Goal: Book appointment/travel/reservation

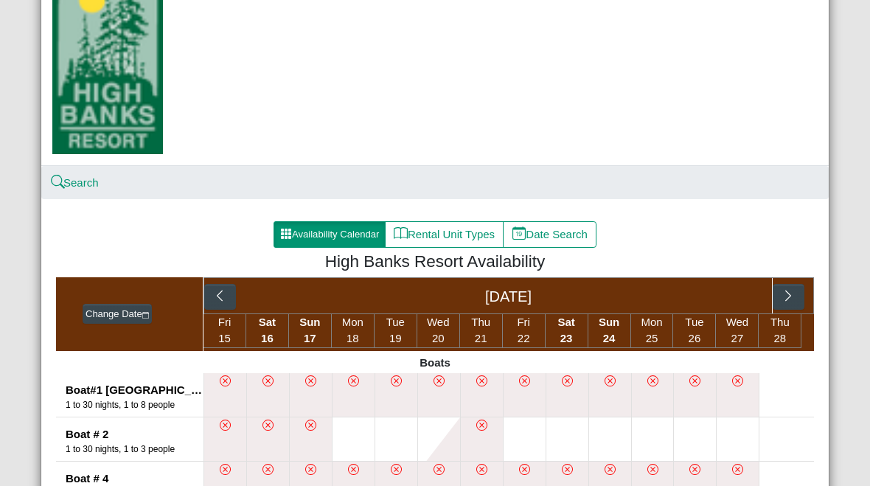
scroll to position [148, 0]
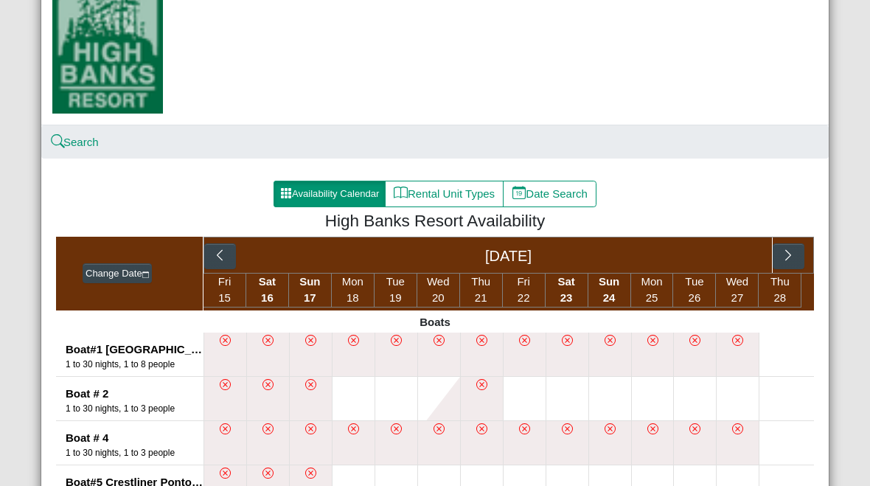
click at [793, 265] on button "button" at bounding box center [789, 256] width 32 height 27
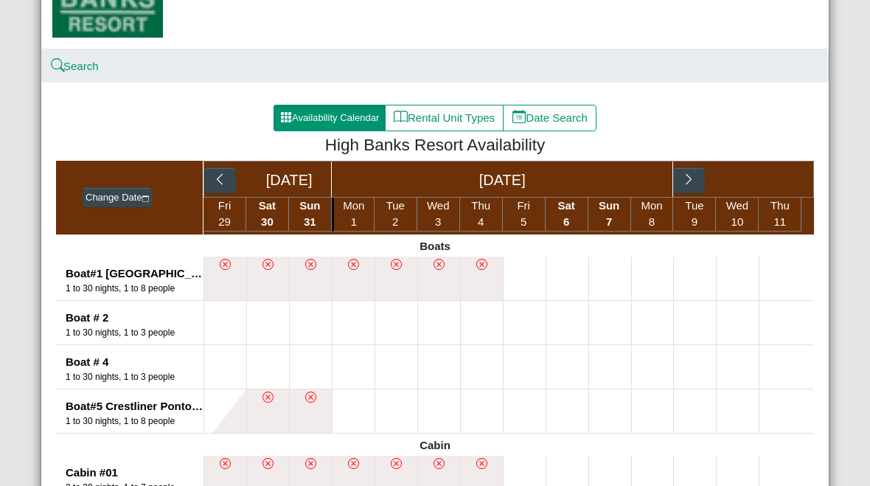
scroll to position [223, 0]
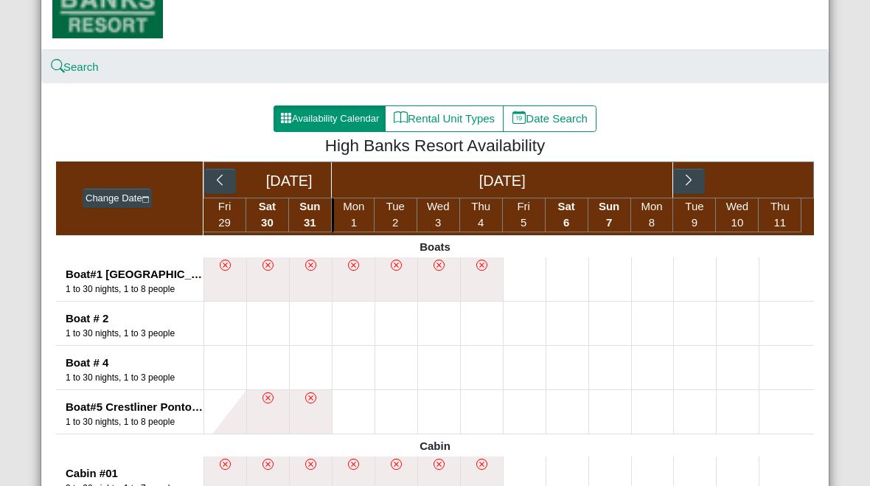
click at [686, 192] on button "button" at bounding box center [689, 181] width 32 height 27
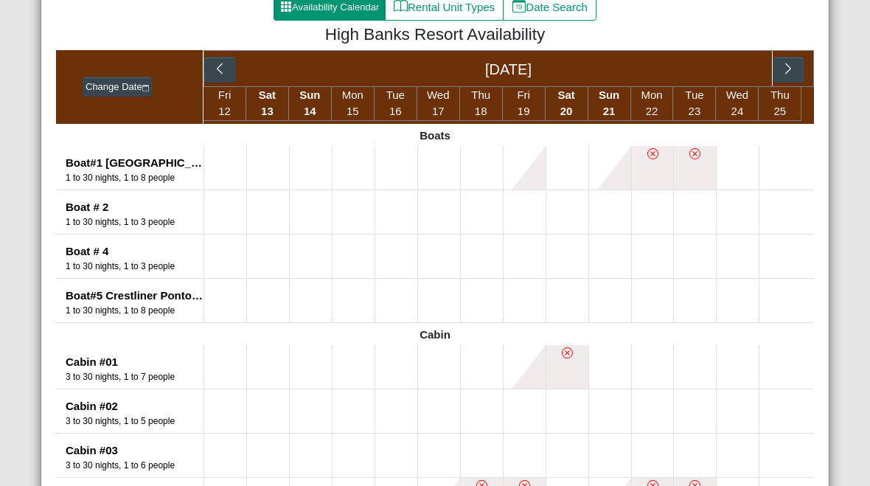
scroll to position [302, 0]
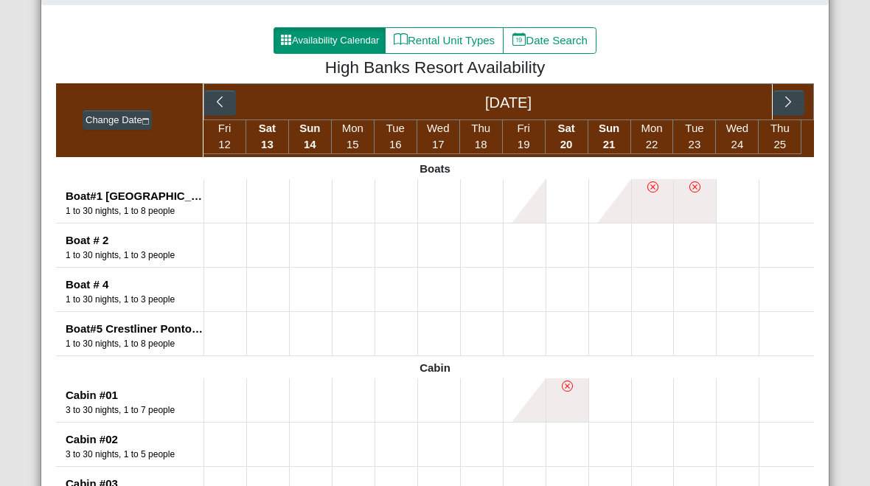
click at [220, 109] on button "button" at bounding box center [220, 103] width 32 height 27
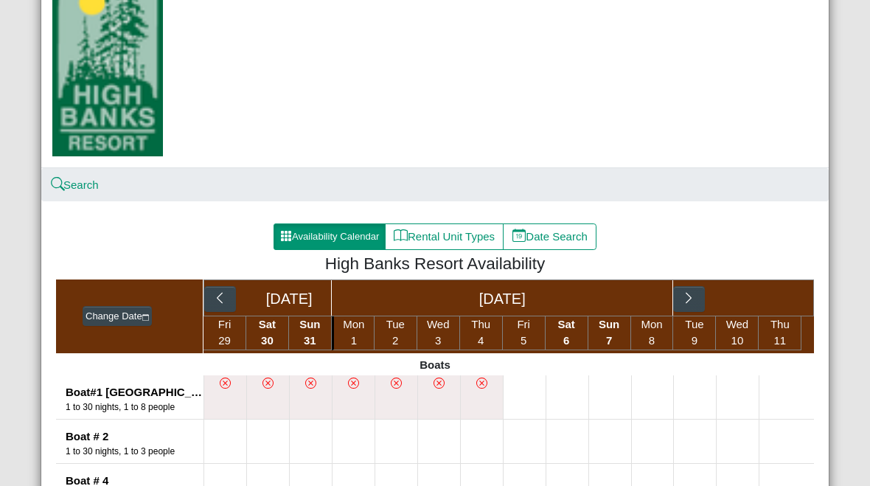
scroll to position [108, 0]
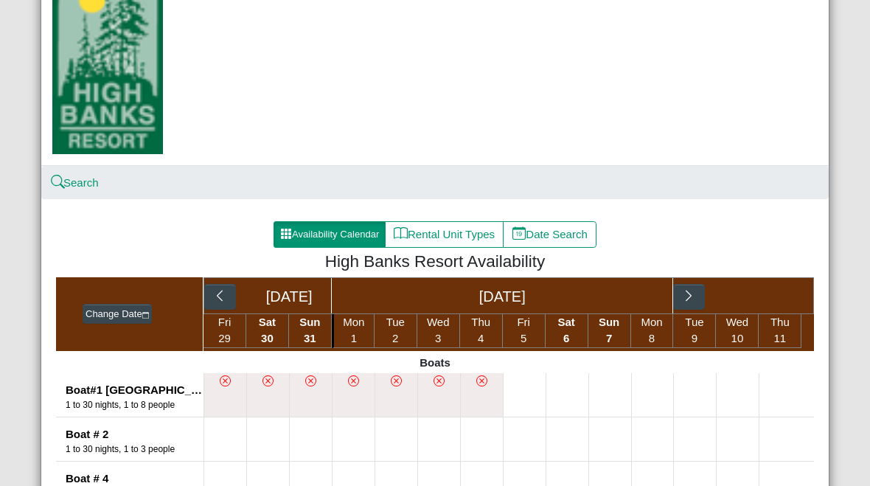
click at [694, 295] on icon "chevron right" at bounding box center [689, 296] width 14 height 14
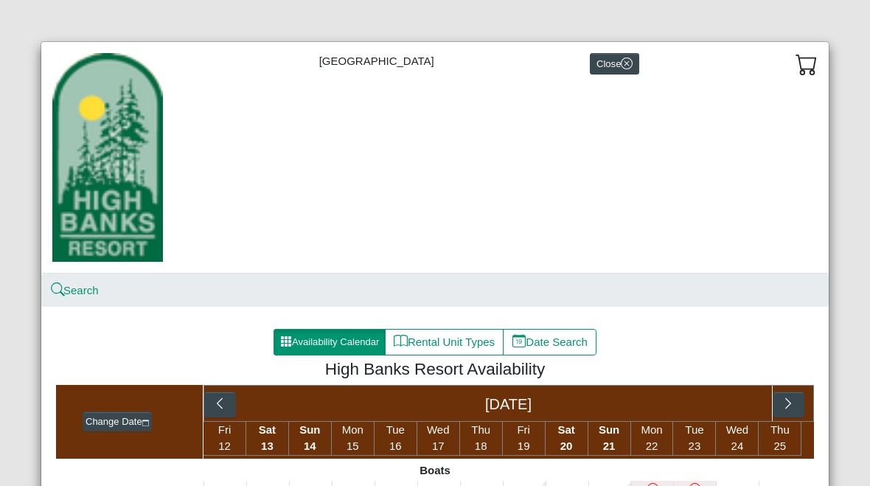
scroll to position [0, 0]
click at [625, 68] on icon "x circle" at bounding box center [627, 64] width 12 height 12
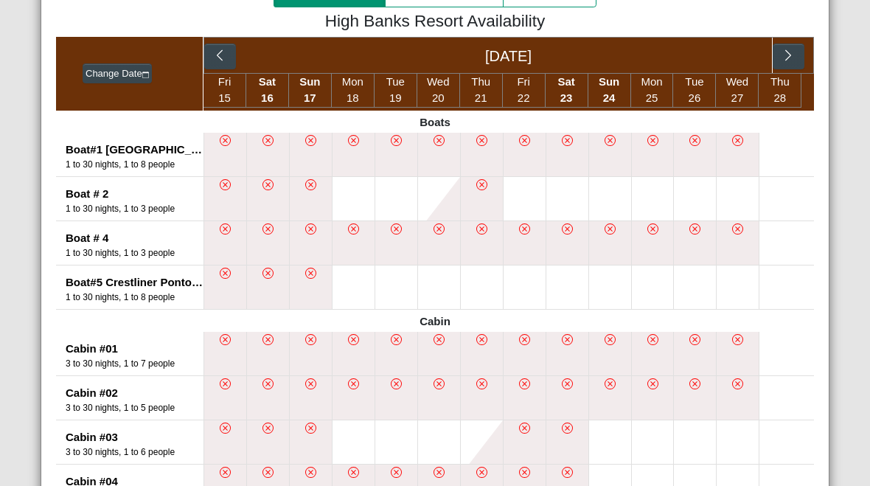
scroll to position [349, 0]
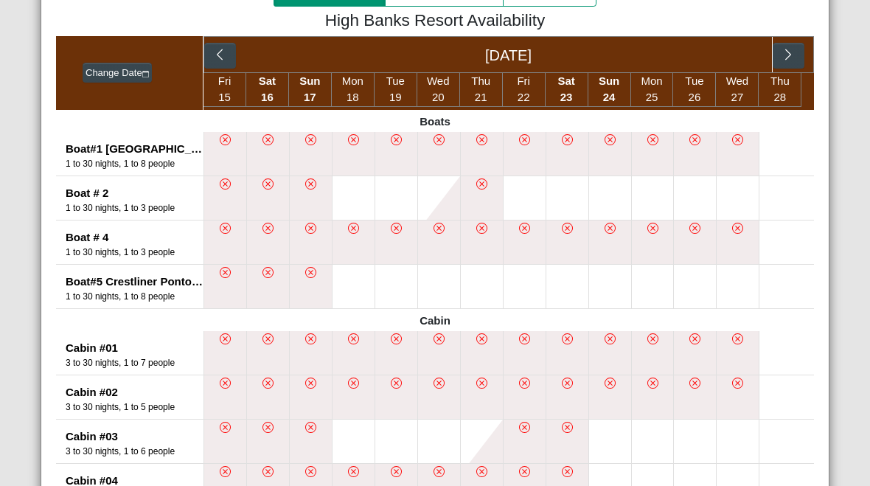
click at [799, 52] on button "button" at bounding box center [789, 56] width 32 height 27
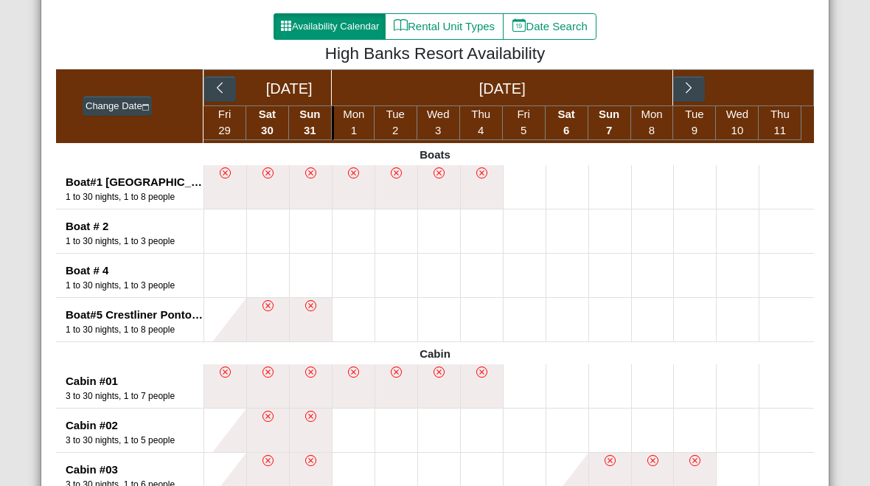
scroll to position [315, 0]
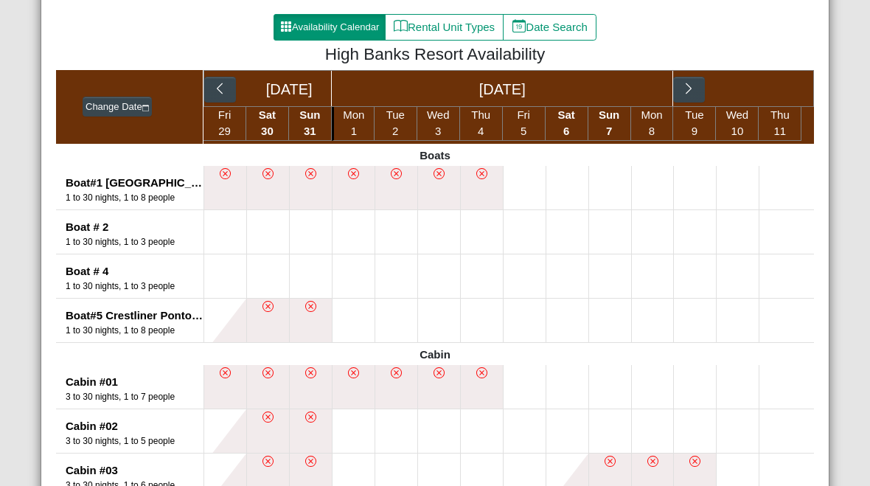
click at [686, 82] on icon "chevron right" at bounding box center [689, 89] width 14 height 14
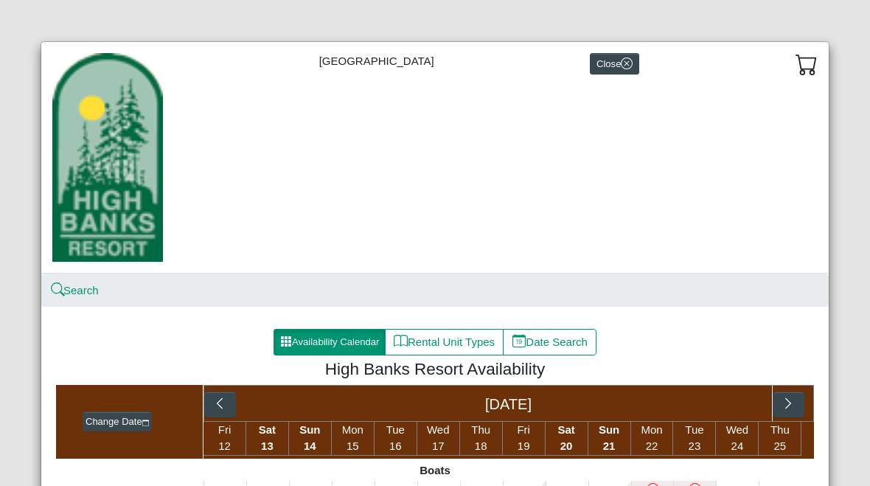
scroll to position [0, 0]
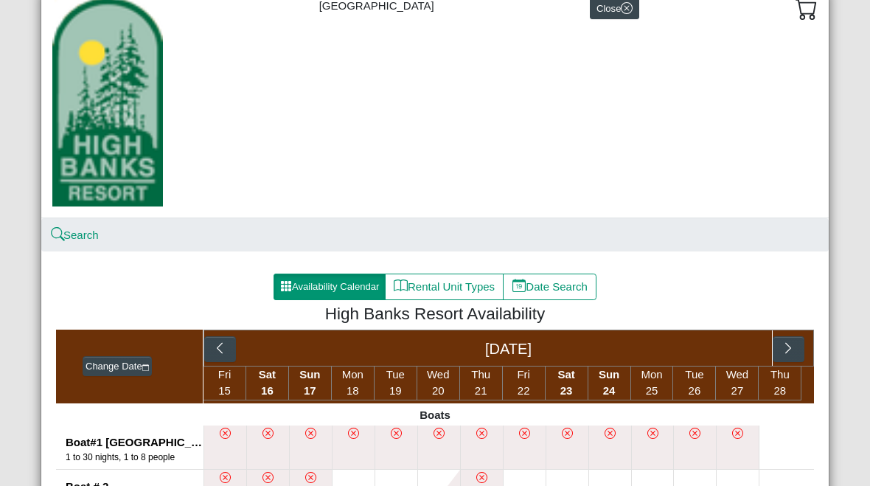
scroll to position [47, 0]
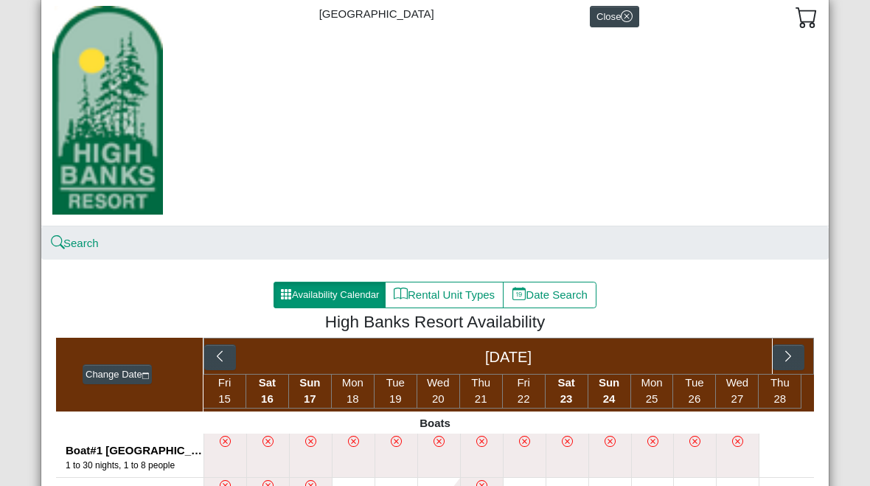
click at [801, 350] on button "button" at bounding box center [789, 357] width 32 height 27
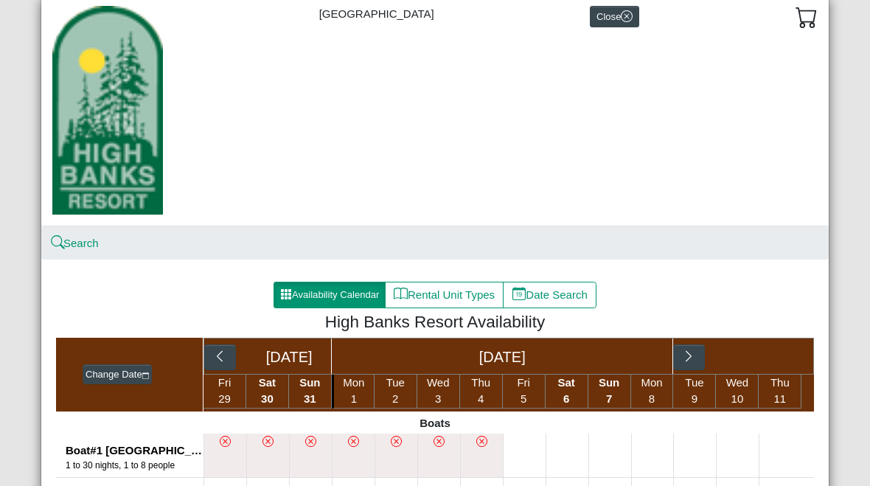
click at [693, 353] on icon "chevron right" at bounding box center [689, 356] width 14 height 14
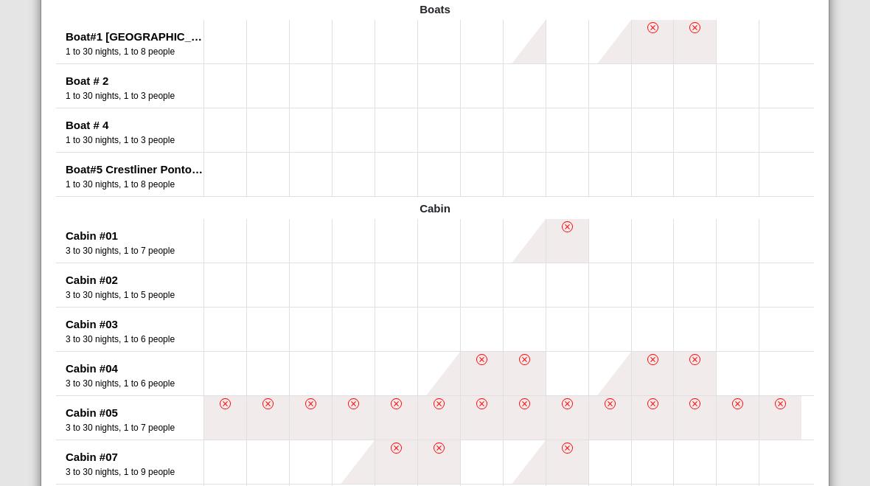
scroll to position [457, 0]
